Goal: Transaction & Acquisition: Obtain resource

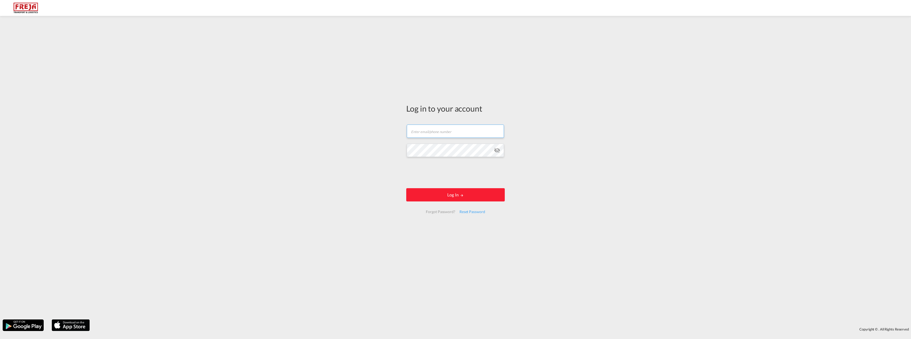
click at [435, 133] on input "text" at bounding box center [455, 130] width 97 height 13
type input "[EMAIL_ADDRESS][DOMAIN_NAME]"
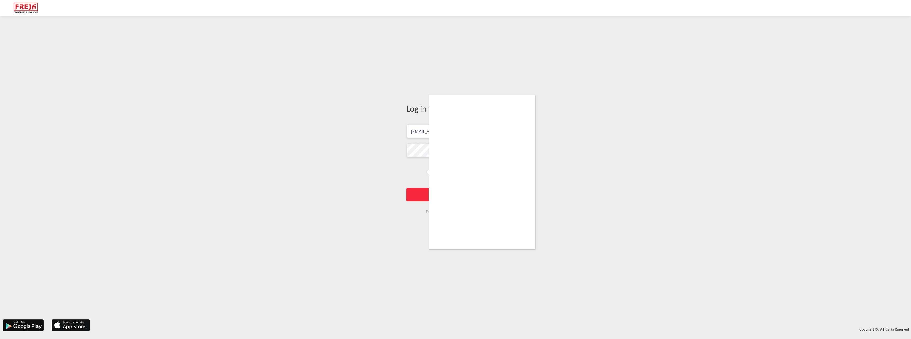
click at [426, 191] on div at bounding box center [455, 169] width 911 height 339
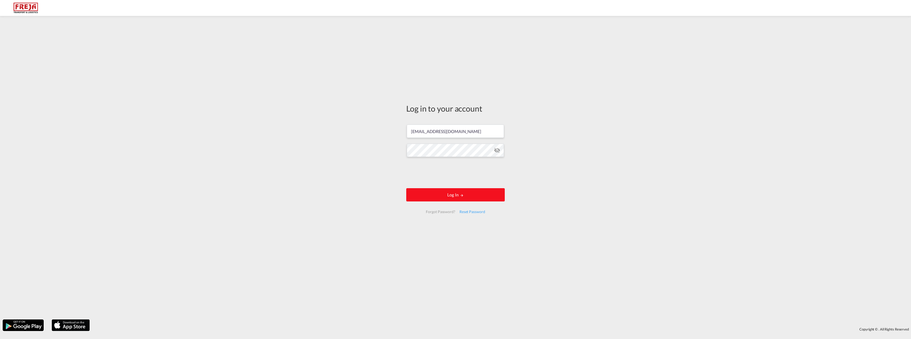
click at [448, 194] on button "Log In" at bounding box center [455, 194] width 99 height 13
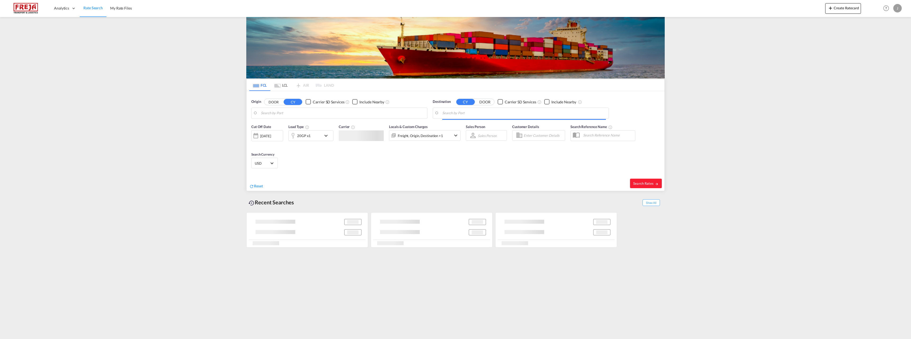
type input "Alesund ([GEOGRAPHIC_DATA]), NOAES"
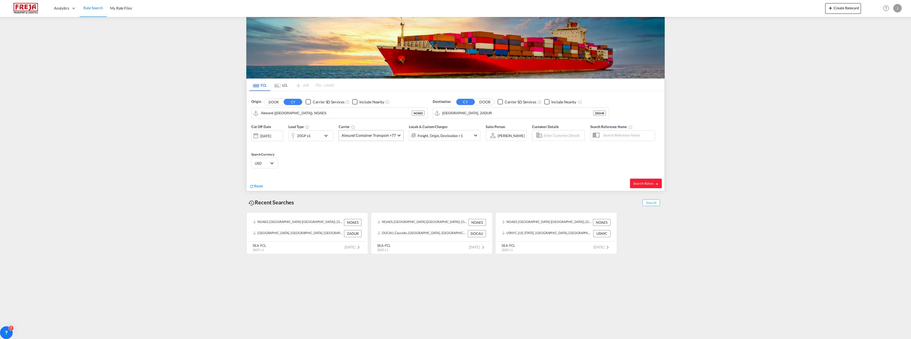
click at [375, 132] on md-select-value "Alesund Container Transport +77" at bounding box center [371, 135] width 64 height 10
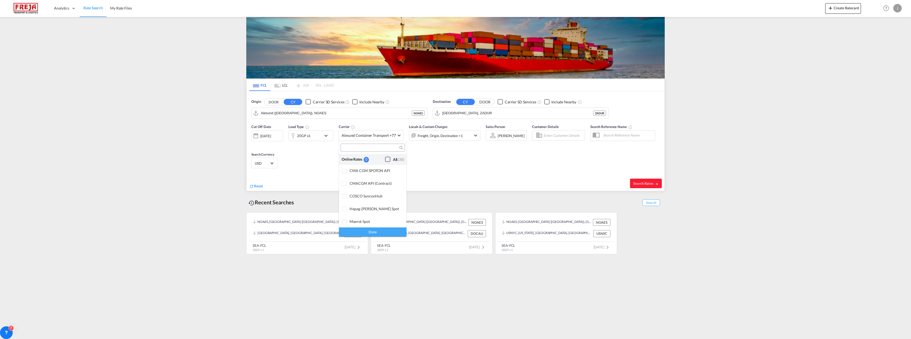
click at [386, 161] on div "Checkbox No Ink" at bounding box center [387, 159] width 5 height 5
click at [463, 179] on md-backdrop at bounding box center [455, 169] width 911 height 339
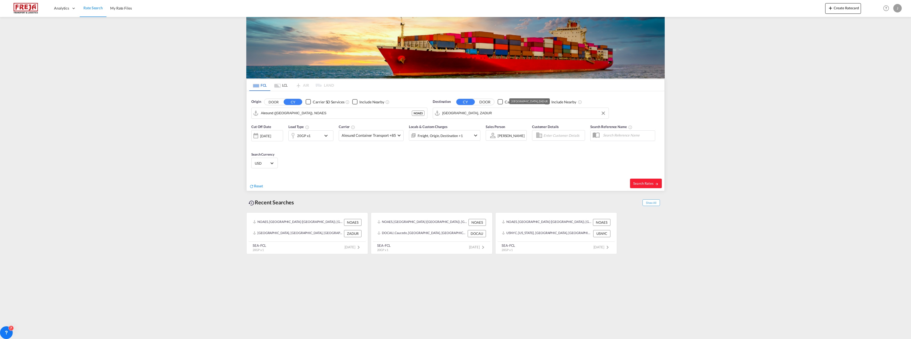
click at [481, 113] on input "[GEOGRAPHIC_DATA], ZADUR" at bounding box center [524, 113] width 164 height 8
click at [469, 125] on div "[GEOGRAPHIC_DATA] [GEOGRAPHIC_DATA]" at bounding box center [483, 128] width 101 height 16
type input "[GEOGRAPHIC_DATA], [GEOGRAPHIC_DATA]"
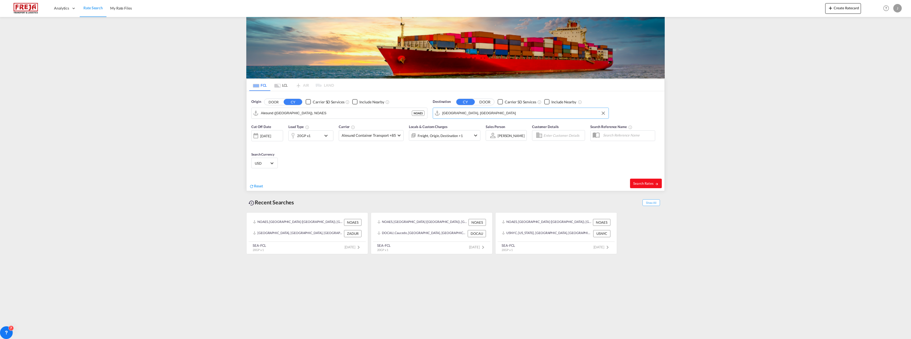
click at [651, 185] on span "Search Rates" at bounding box center [645, 183] width 25 height 4
type input "NOAES to AEJEA / [DATE]"
